Goal: Task Accomplishment & Management: Manage account settings

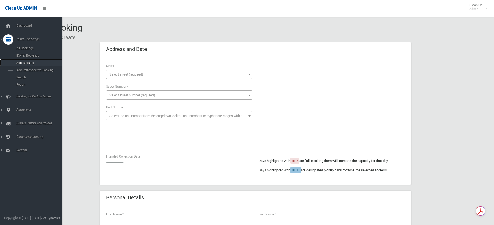
click at [39, 60] on link "Add Booking" at bounding box center [33, 62] width 66 height 7
click at [40, 65] on link "Add Booking" at bounding box center [33, 62] width 66 height 7
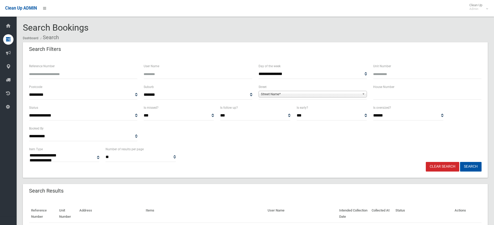
select select
paste input "******"
type input "******"
click at [472, 167] on button "Search" at bounding box center [471, 167] width 22 height 10
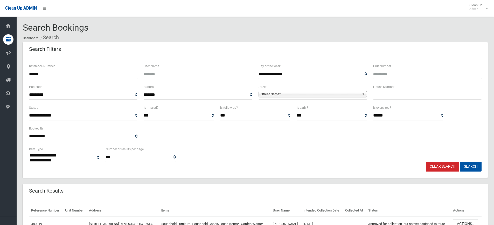
select select
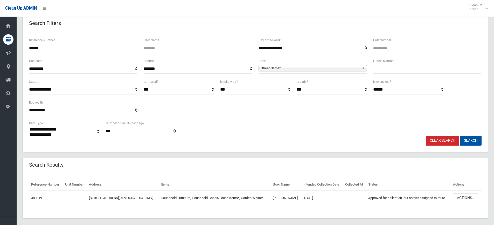
click at [373, 164] on div "Search Results" at bounding box center [255, 165] width 465 height 15
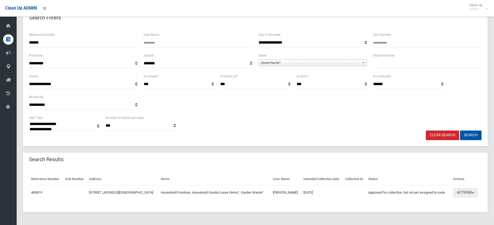
click at [471, 192] on button "Actions" at bounding box center [465, 193] width 25 height 10
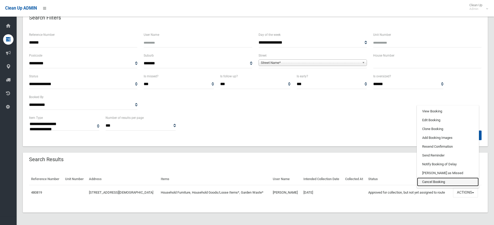
click at [448, 179] on link "Cancel Booking" at bounding box center [448, 181] width 62 height 9
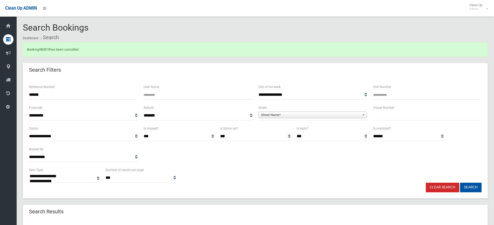
select select
click at [47, 49] on link "480819" at bounding box center [44, 49] width 11 height 4
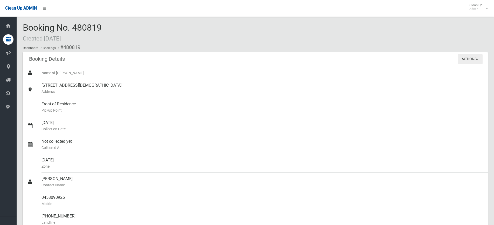
click at [482, 55] on button "Actions" at bounding box center [470, 59] width 25 height 10
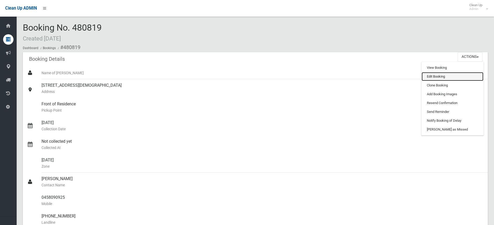
click at [449, 77] on link "Edit Booking" at bounding box center [453, 76] width 62 height 9
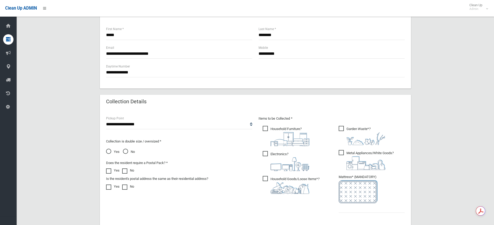
scroll to position [286, 0]
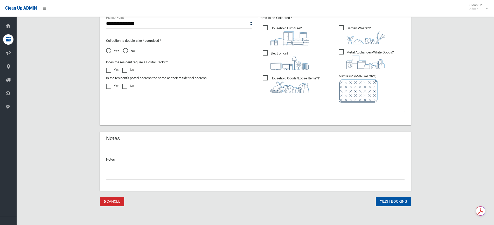
click at [351, 111] on input "text" at bounding box center [372, 107] width 66 height 10
type input "*"
click at [143, 170] on input "text" at bounding box center [255, 175] width 299 height 10
type input "**********"
click at [381, 202] on icon "submit" at bounding box center [381, 201] width 3 height 4
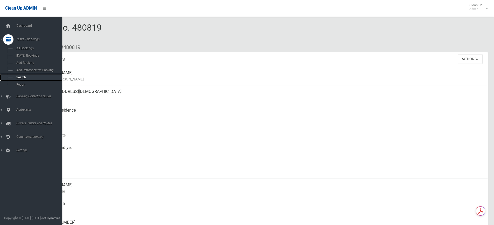
click at [34, 78] on span "Search" at bounding box center [38, 77] width 47 height 4
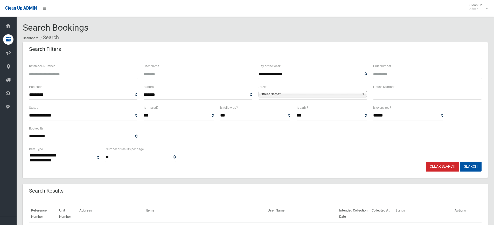
select select
drag, startPoint x: 377, startPoint y: 88, endPoint x: 380, endPoint y: 92, distance: 4.6
click at [377, 89] on label "House Number" at bounding box center [383, 87] width 21 height 6
click at [388, 98] on input "text" at bounding box center [427, 95] width 108 height 10
type input "***"
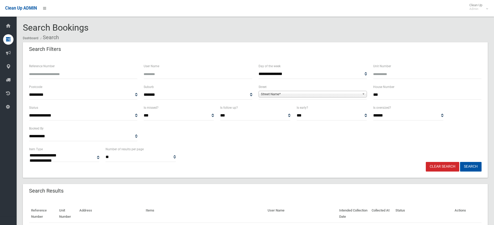
click at [327, 95] on span "Street Name*" at bounding box center [310, 94] width 99 height 6
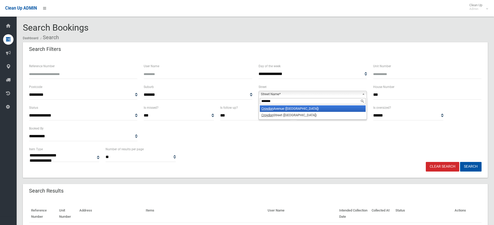
type input "*******"
click at [327, 107] on li "[GEOGRAPHIC_DATA] ([GEOGRAPHIC_DATA])" at bounding box center [313, 108] width 106 height 6
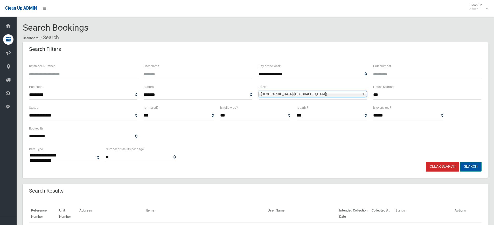
click at [472, 170] on button "Search" at bounding box center [471, 167] width 22 height 10
select select
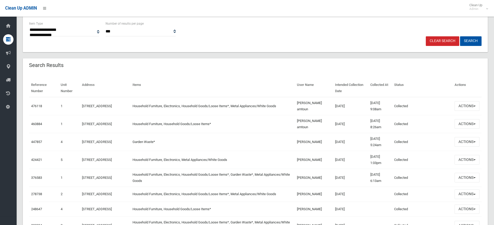
scroll to position [130, 0]
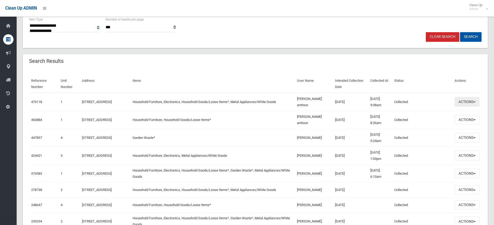
click at [462, 105] on button "Actions" at bounding box center [467, 102] width 25 height 10
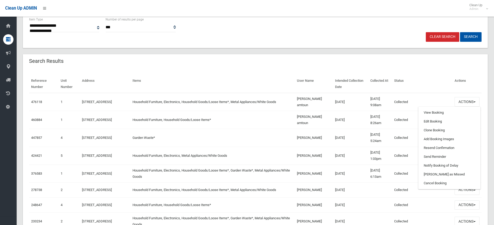
click at [377, 118] on td "30/05/2025 8:26am" at bounding box center [380, 120] width 24 height 18
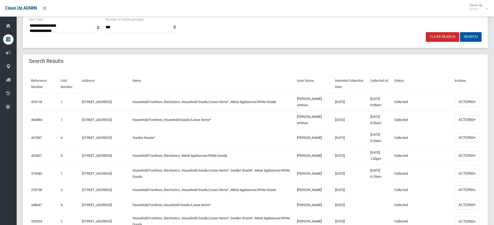
click at [453, 100] on td "Actions View Booking Edit Booking Clone Booking Add Booking Images Resend Confi…" at bounding box center [467, 102] width 29 height 18
click at [460, 101] on button "Actions" at bounding box center [467, 102] width 25 height 10
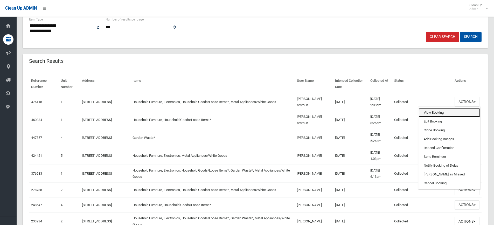
click at [460, 111] on link "View Booking" at bounding box center [450, 112] width 62 height 9
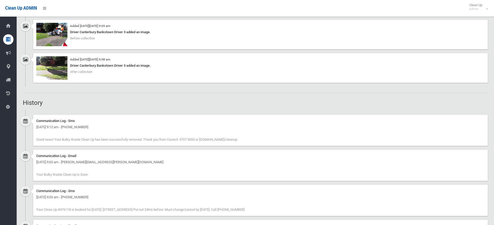
scroll to position [311, 0]
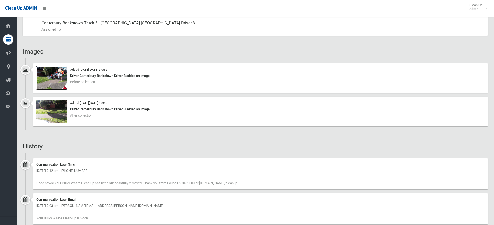
click at [52, 85] on img at bounding box center [51, 77] width 31 height 23
click at [50, 112] on img at bounding box center [51, 111] width 31 height 23
click at [64, 73] on img at bounding box center [51, 77] width 31 height 23
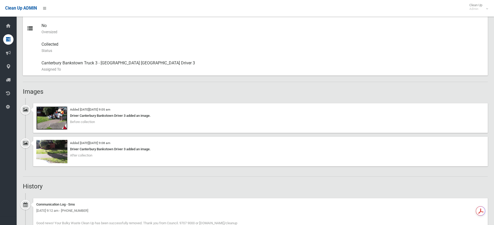
scroll to position [337, 0]
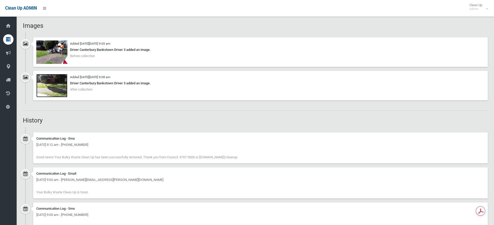
click at [64, 89] on img at bounding box center [51, 85] width 31 height 23
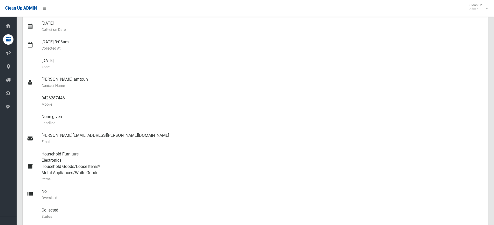
scroll to position [0, 0]
